Goal: Task Accomplishment & Management: Complete application form

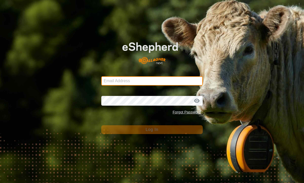
type input "Thomasfoss13@gmail.com"
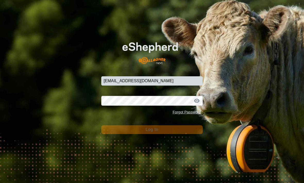
click at [152, 130] on button "Log In" at bounding box center [151, 129] width 101 height 9
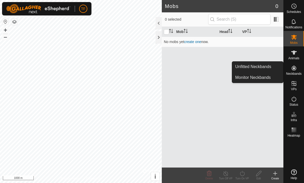
click at [239, 70] on span "Unfitted Neckbands" at bounding box center [253, 67] width 36 height 6
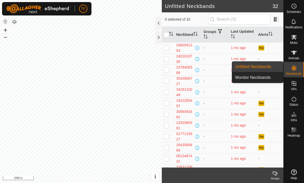
click at [241, 79] on span "Monitor Neckbands" at bounding box center [253, 77] width 36 height 6
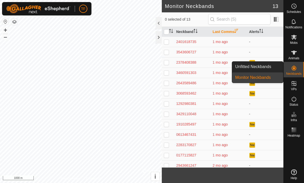
click at [243, 62] on link "Unfitted Neckbands" at bounding box center [257, 67] width 51 height 10
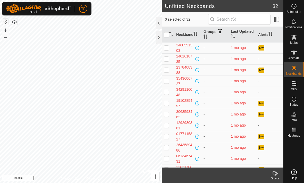
click at [161, 21] on div at bounding box center [159, 23] width 6 height 12
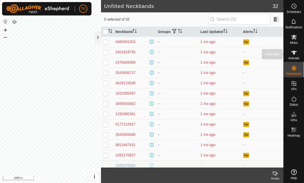
click at [295, 57] on span "Animals" at bounding box center [293, 58] width 11 height 3
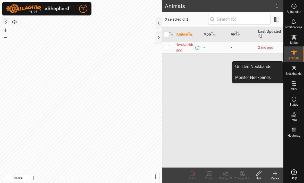
click at [267, 66] on span "Unfitted Neckbands" at bounding box center [253, 67] width 36 height 6
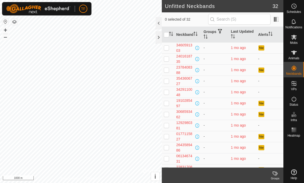
click at [161, 22] on div at bounding box center [159, 23] width 6 height 12
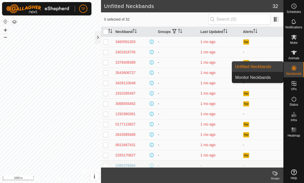
click at [267, 77] on span "Monitor Neckbands" at bounding box center [253, 77] width 36 height 6
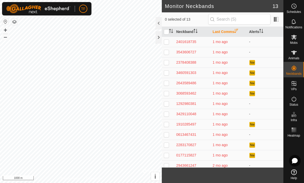
click at [157, 38] on div at bounding box center [159, 37] width 6 height 12
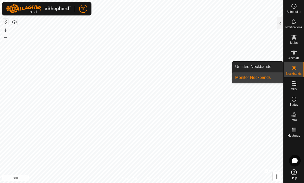
click at [267, 68] on span "Unfitted Neckbands" at bounding box center [253, 67] width 36 height 6
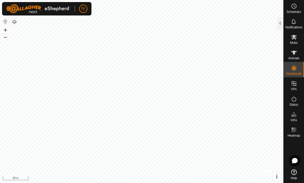
click at [279, 22] on div at bounding box center [280, 23] width 6 height 12
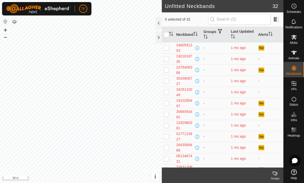
click at [158, 25] on div at bounding box center [159, 23] width 6 height 12
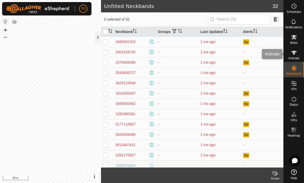
click at [295, 56] on es-animals-svg-icon at bounding box center [293, 52] width 9 height 8
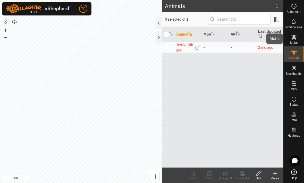
click at [296, 39] on icon at bounding box center [294, 37] width 6 height 6
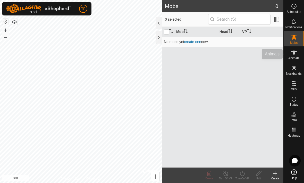
click at [296, 54] on icon at bounding box center [294, 52] width 6 height 6
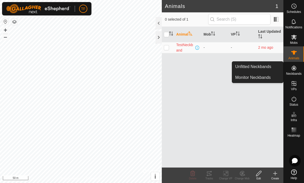
click at [261, 79] on span "Monitor Neckbands" at bounding box center [253, 77] width 36 height 6
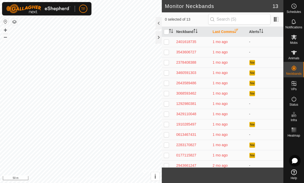
click at [160, 27] on div at bounding box center [159, 23] width 6 height 12
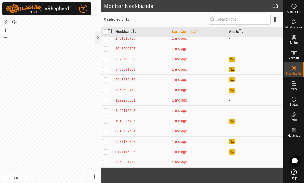
scroll to position [3, 0]
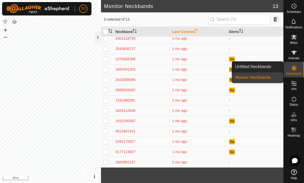
click at [267, 69] on span "Unfitted Neckbands" at bounding box center [253, 67] width 36 height 6
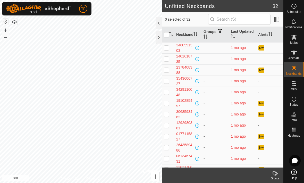
click at [158, 28] on div at bounding box center [159, 23] width 6 height 12
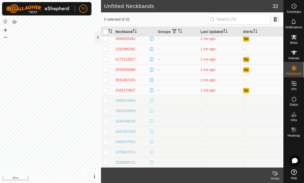
scroll to position [64, 0]
click at [128, 91] on div "2283170827" at bounding box center [125, 90] width 20 height 5
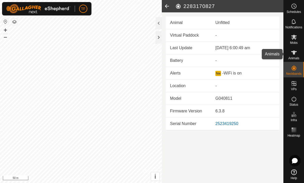
click at [298, 57] on span "Animals" at bounding box center [293, 58] width 11 height 3
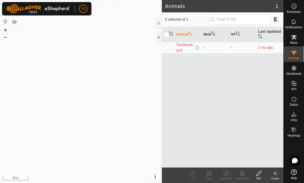
click at [276, 174] on icon at bounding box center [275, 173] width 6 height 6
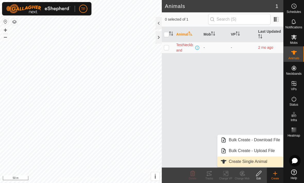
click at [259, 163] on span "Create Single Animal" at bounding box center [248, 161] width 38 height 6
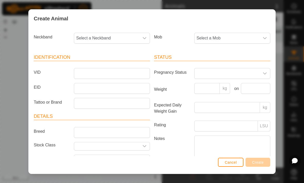
click at [146, 39] on icon "dropdown trigger" at bounding box center [144, 38] width 4 height 4
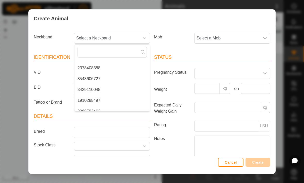
scroll to position [31, 0]
click at [176, 102] on article "Status Pregnancy Status Weight kg on Expected Daily Weight Gain kg Rating LSU N…" at bounding box center [212, 110] width 116 height 113
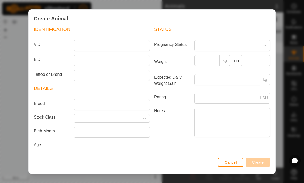
scroll to position [30, 0]
click at [138, 103] on input "Breed" at bounding box center [112, 104] width 76 height 11
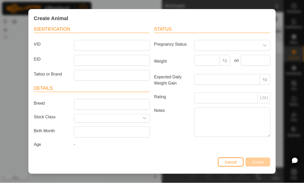
click at [146, 116] on icon "dropdown trigger" at bounding box center [144, 118] width 4 height 4
click at [146, 114] on div "dropdown trigger" at bounding box center [144, 118] width 10 height 8
click at [230, 161] on span "Cancel" at bounding box center [231, 162] width 12 height 4
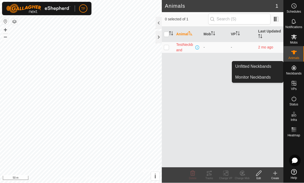
click at [267, 70] on link "Unfitted Neckbands" at bounding box center [257, 67] width 51 height 10
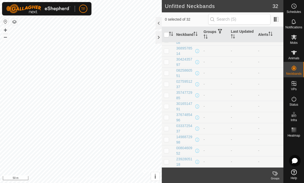
scroll to position [229, 0]
click at [277, 174] on icon at bounding box center [276, 173] width 2 height 4
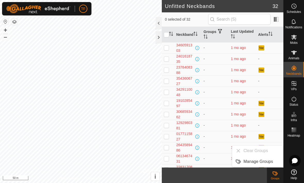
scroll to position [0, 0]
click at [278, 173] on icon at bounding box center [275, 173] width 6 height 6
click at [296, 173] on icon at bounding box center [294, 172] width 6 height 6
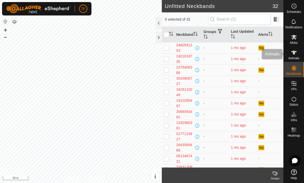
click at [296, 56] on es-animals-svg-icon at bounding box center [293, 52] width 9 height 8
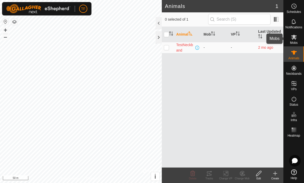
click at [294, 39] on icon at bounding box center [294, 37] width 6 height 6
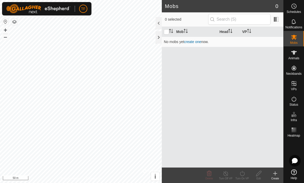
click at [295, 55] on icon at bounding box center [294, 52] width 6 height 6
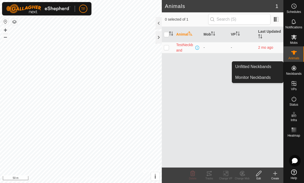
click at [262, 77] on span "Monitor Neckbands" at bounding box center [253, 77] width 36 height 6
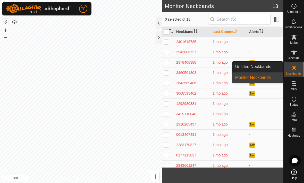
click at [270, 67] on span "Unfitted Neckbands" at bounding box center [253, 67] width 36 height 6
